Goal: Check status: Check status

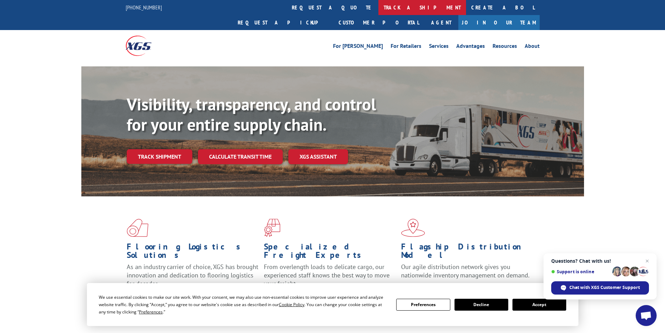
click at [378, 6] on link "track a shipment" at bounding box center [422, 7] width 88 height 15
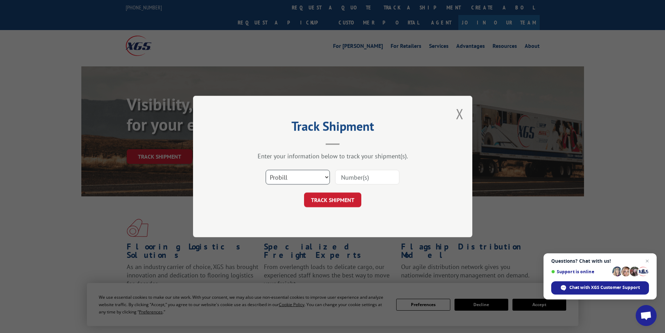
click at [327, 177] on select "Select category... Probill BOL PO" at bounding box center [298, 177] width 64 height 15
select select "bol"
click at [266, 170] on select "Select category... Probill BOL PO" at bounding box center [298, 177] width 64 height 15
paste input "7082559"
type input "7082559"
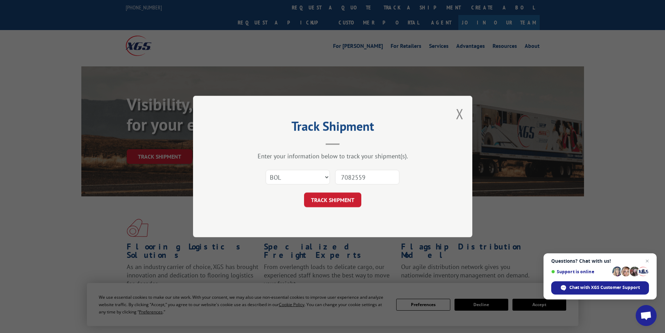
click at [333, 200] on button "TRACK SHIPMENT" at bounding box center [332, 199] width 57 height 15
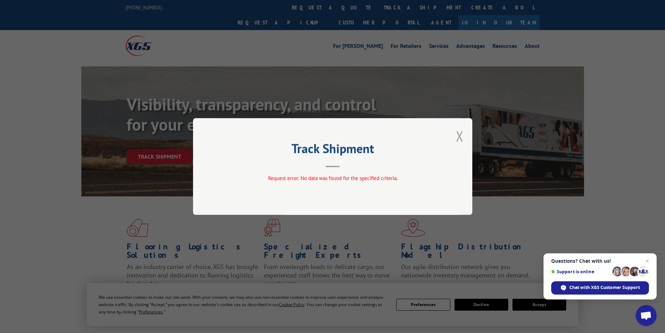
click at [456, 135] on button "Close modal" at bounding box center [460, 136] width 8 height 18
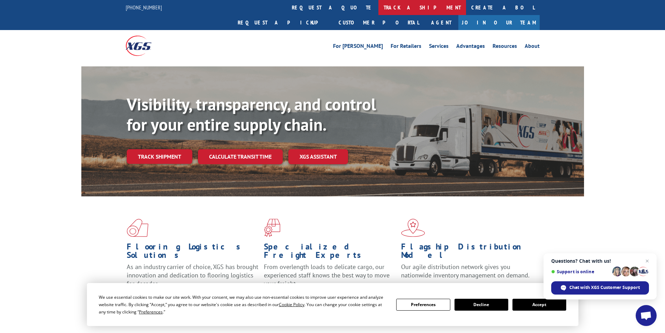
click at [378, 8] on link "track a shipment" at bounding box center [422, 7] width 88 height 15
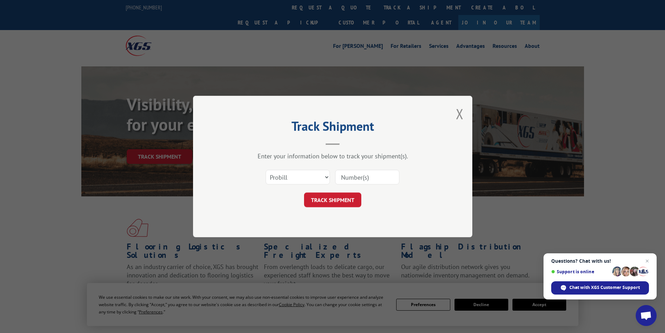
paste input "7082559"
type input "7082559"
click at [344, 196] on button "TRACK SHIPMENT" at bounding box center [332, 199] width 57 height 15
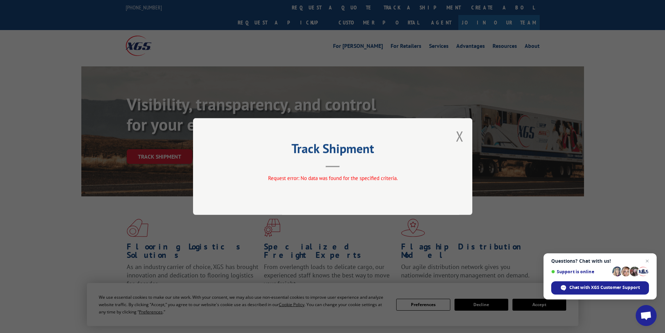
click at [461, 136] on button "Close modal" at bounding box center [460, 136] width 8 height 18
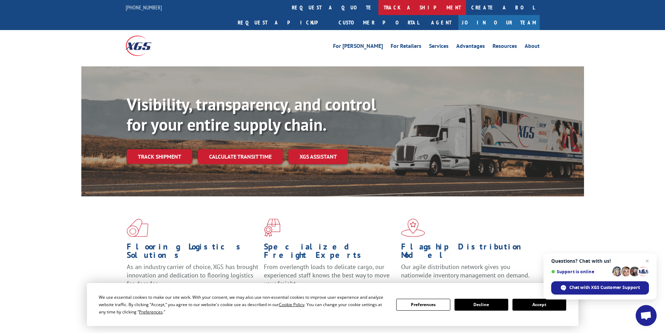
click at [378, 7] on link "track a shipment" at bounding box center [422, 7] width 88 height 15
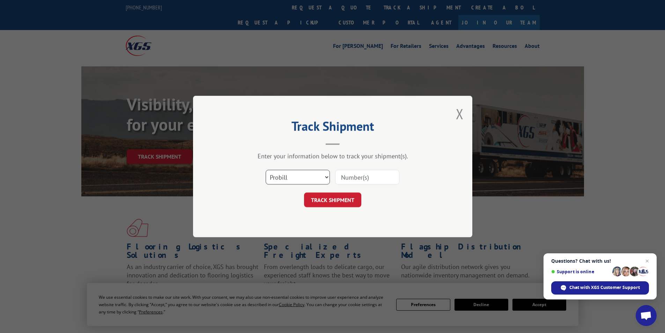
click at [321, 176] on select "Select category... Probill BOL PO" at bounding box center [298, 177] width 64 height 15
select select "bol"
click at [266, 170] on select "Select category... Probill BOL PO" at bounding box center [298, 177] width 64 height 15
click at [352, 177] on input at bounding box center [367, 177] width 64 height 15
type input "7082559"
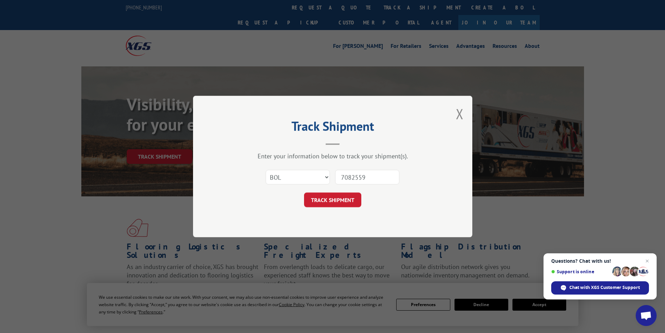
click button "TRACK SHIPMENT" at bounding box center [332, 199] width 57 height 15
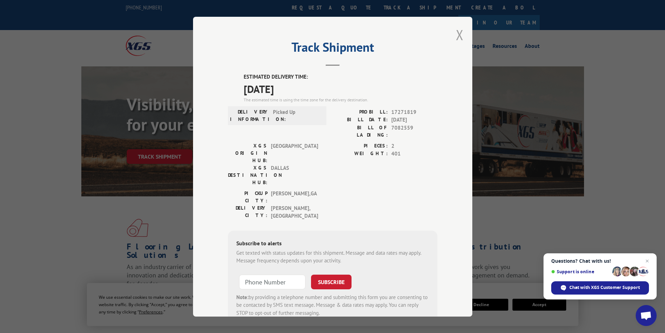
click at [458, 34] on button "Close modal" at bounding box center [460, 34] width 8 height 18
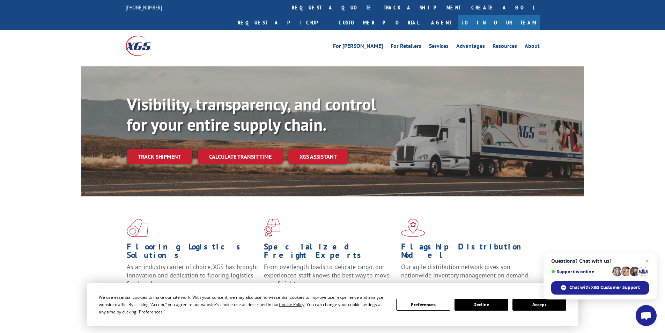
click at [531, 303] on button "Accept" at bounding box center [539, 304] width 54 height 12
